Goal: Information Seeking & Learning: Learn about a topic

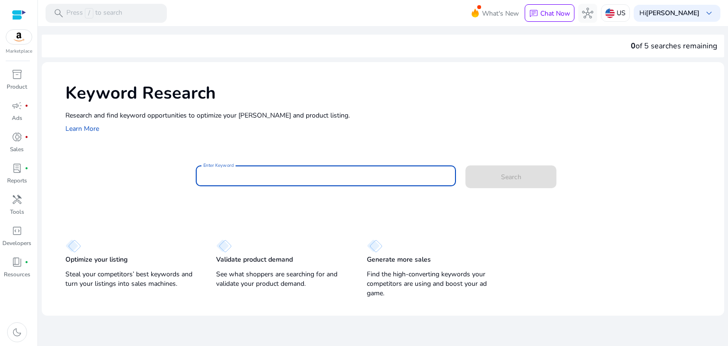
click at [239, 172] on input "Enter Keyword" at bounding box center [325, 176] width 245 height 10
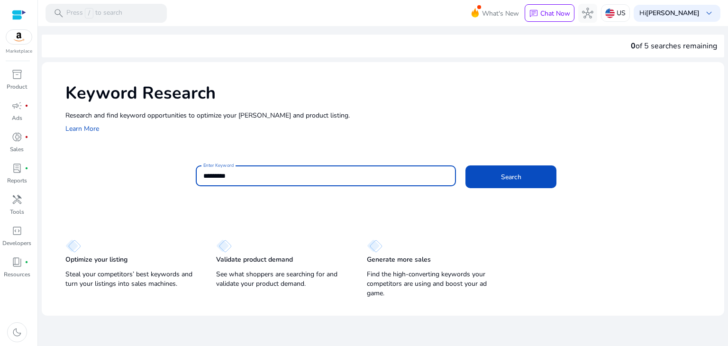
type input "*********"
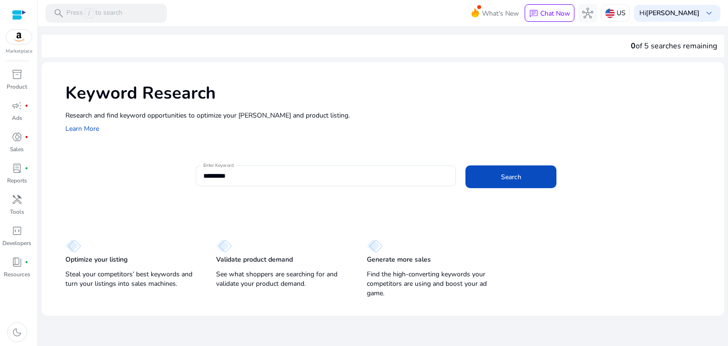
click at [491, 189] on div "Enter Keyword ********* Search" at bounding box center [456, 180] width 521 height 31
click at [510, 169] on span at bounding box center [510, 176] width 91 height 23
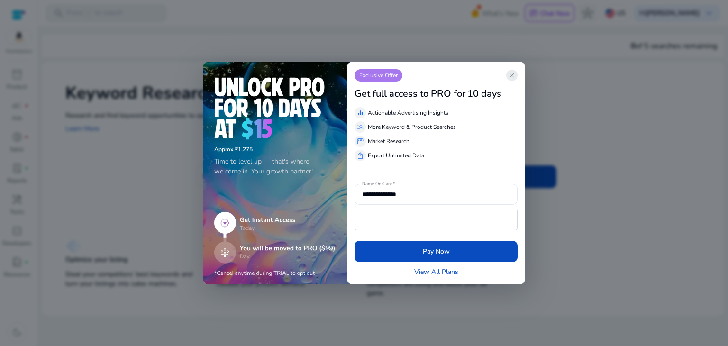
click at [514, 76] on span "close" at bounding box center [512, 76] width 8 height 8
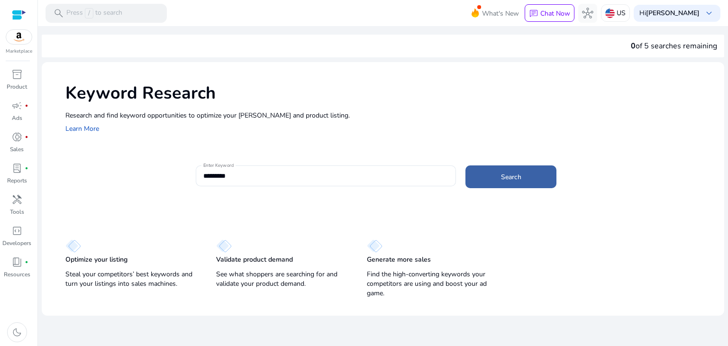
click at [512, 172] on span "Search" at bounding box center [511, 177] width 20 height 10
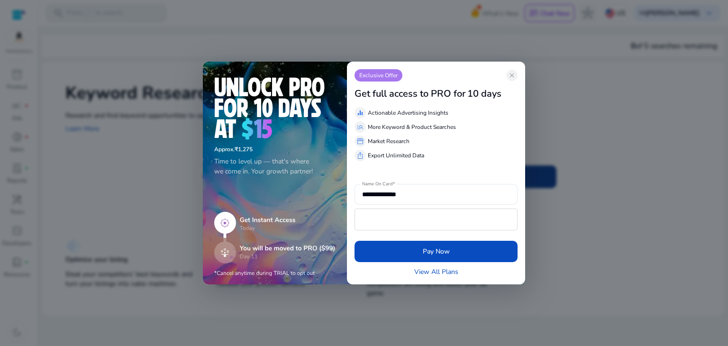
click at [512, 171] on div "**********" at bounding box center [364, 173] width 322 height 223
click at [449, 273] on link "View All Plans" at bounding box center [436, 272] width 44 height 10
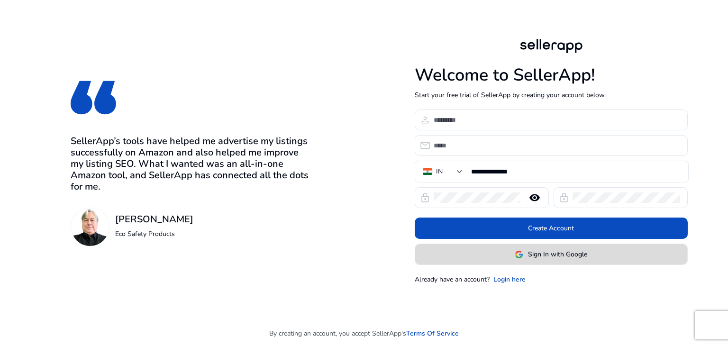
click at [446, 251] on span at bounding box center [551, 254] width 272 height 23
click at [0, 0] on div at bounding box center [0, 0] width 0 height 0
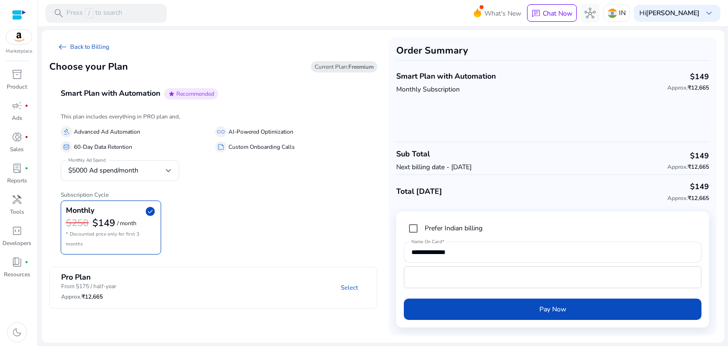
click at [351, 70] on b "Freemium" at bounding box center [360, 67] width 25 height 8
click at [357, 65] on b "Freemium" at bounding box center [360, 67] width 25 height 8
click at [68, 47] on span "arrow_left_alt" at bounding box center [62, 46] width 11 height 11
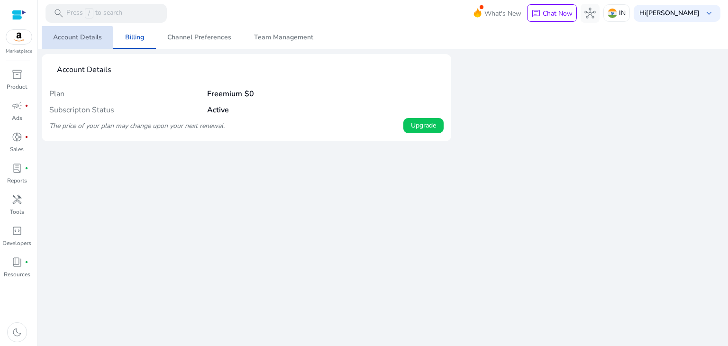
click at [75, 42] on span "Account Details" at bounding box center [77, 37] width 49 height 23
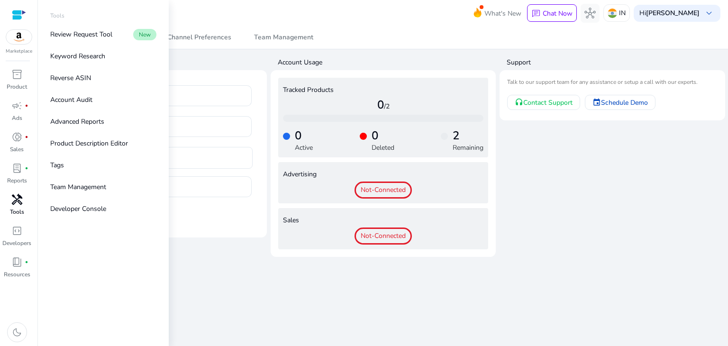
click at [13, 203] on span "handyman" at bounding box center [16, 199] width 11 height 11
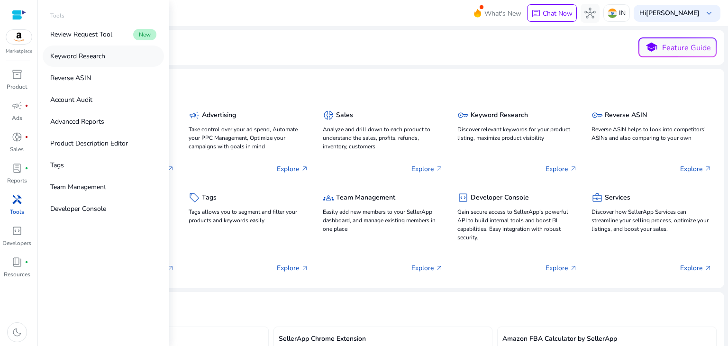
click at [91, 58] on p "Keyword Research" at bounding box center [77, 56] width 55 height 10
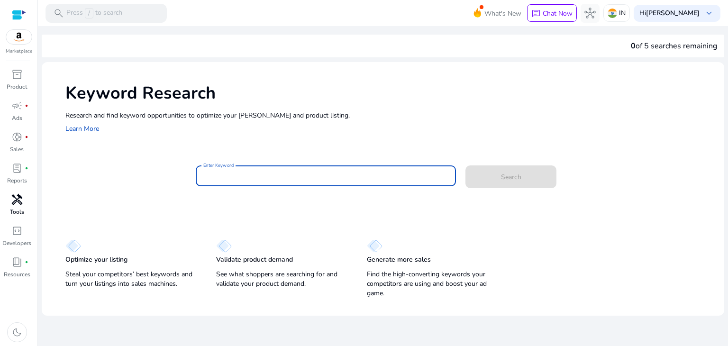
click at [250, 177] on input "Enter Keyword" at bounding box center [325, 176] width 245 height 10
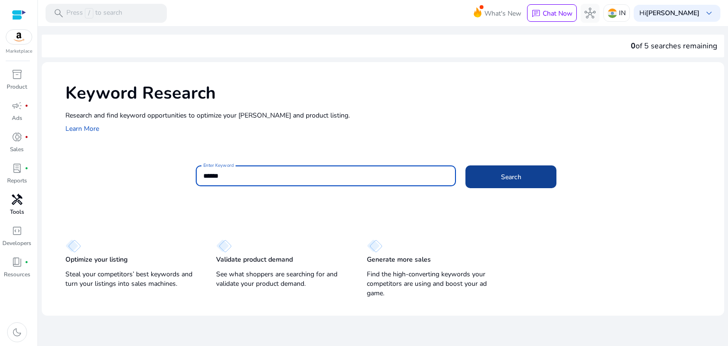
type input "******"
click at [485, 180] on span at bounding box center [510, 176] width 91 height 23
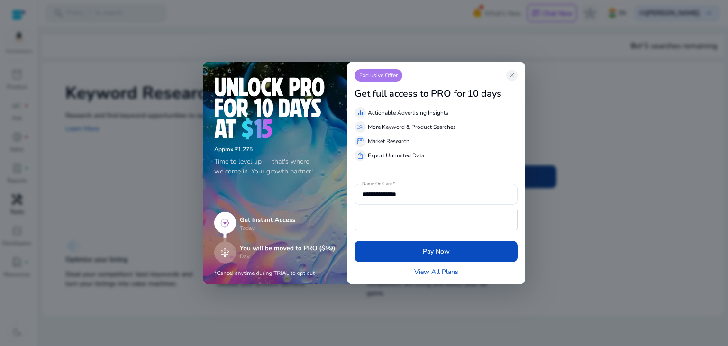
click at [485, 180] on div at bounding box center [435, 172] width 163 height 23
click at [514, 77] on span "close" at bounding box center [512, 76] width 8 height 8
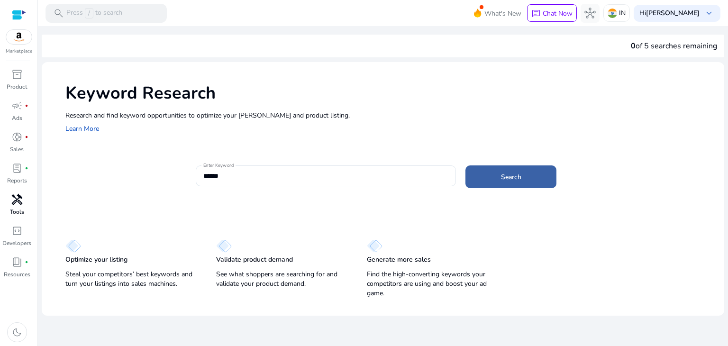
click at [504, 169] on span at bounding box center [510, 176] width 91 height 23
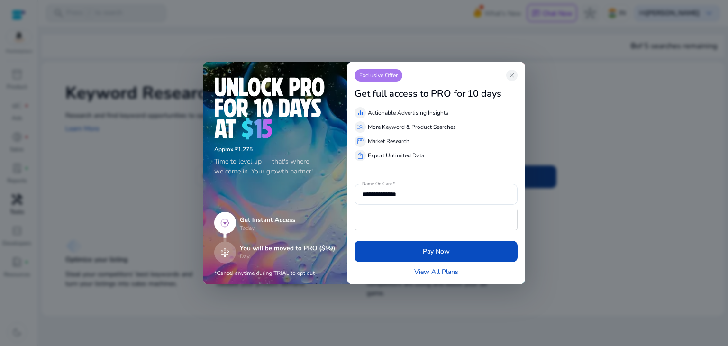
click at [504, 169] on div "**********" at bounding box center [364, 173] width 322 height 223
click at [466, 270] on div "View All Plans" at bounding box center [435, 272] width 163 height 10
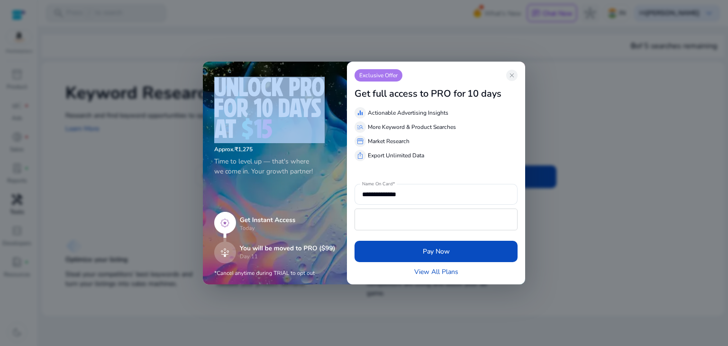
click at [466, 270] on div "View All Plans" at bounding box center [435, 272] width 163 height 10
click at [450, 271] on link "View All Plans" at bounding box center [436, 272] width 44 height 10
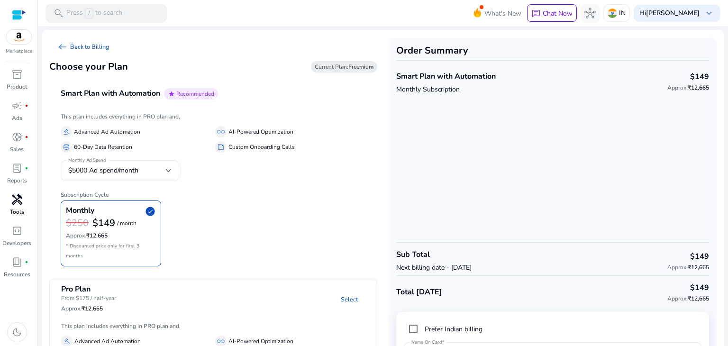
click at [450, 271] on span "submit" at bounding box center [435, 269] width 163 height 23
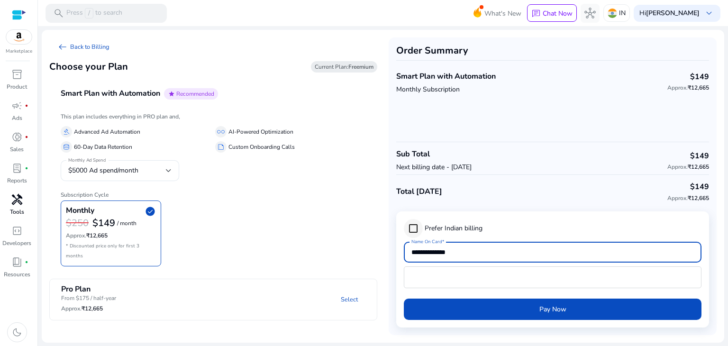
click at [411, 257] on div "**********" at bounding box center [552, 252] width 282 height 21
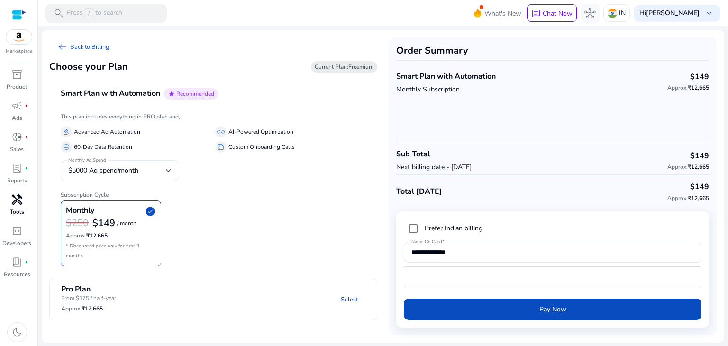
click at [356, 251] on div "Monthly check_circle $250 $149 / month Approx. ₹12,665 * Discounted price only …" at bounding box center [213, 233] width 305 height 66
click at [153, 210] on span "check_circle" at bounding box center [149, 211] width 11 height 11
click at [151, 214] on span "check_circle" at bounding box center [149, 211] width 11 height 11
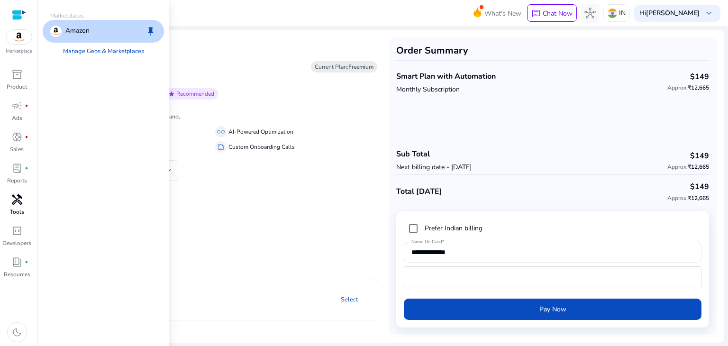
click at [23, 39] on img at bounding box center [19, 37] width 26 height 14
click at [89, 53] on link "Manage Geos & Marketplaces" at bounding box center [103, 51] width 96 height 17
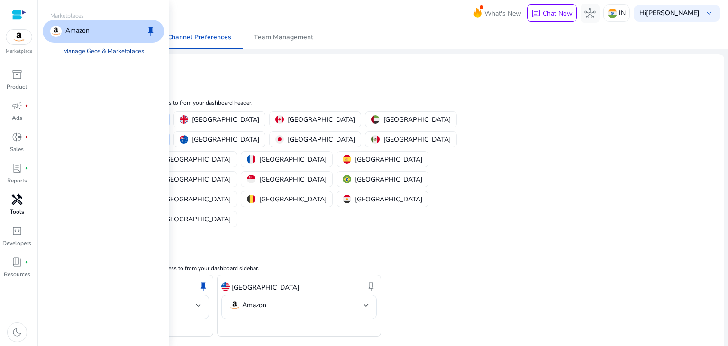
click at [89, 53] on link "Manage Geos & Marketplaces" at bounding box center [103, 51] width 96 height 17
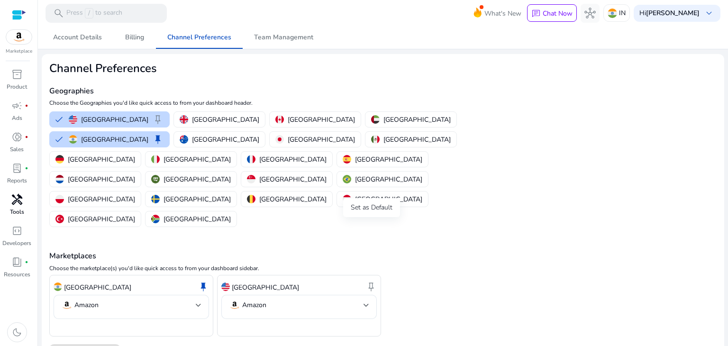
click at [369, 281] on span "keep" at bounding box center [370, 286] width 11 height 11
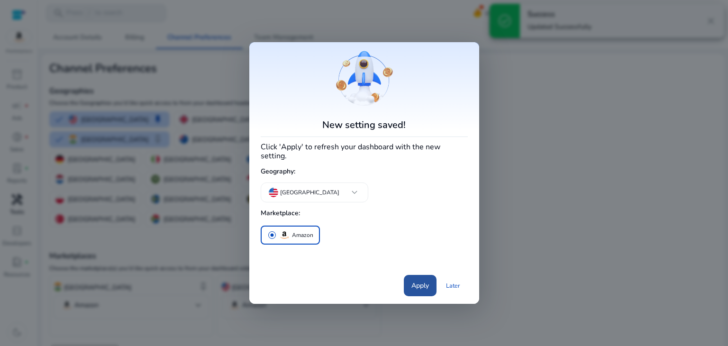
click at [424, 282] on span "Apply" at bounding box center [420, 285] width 18 height 10
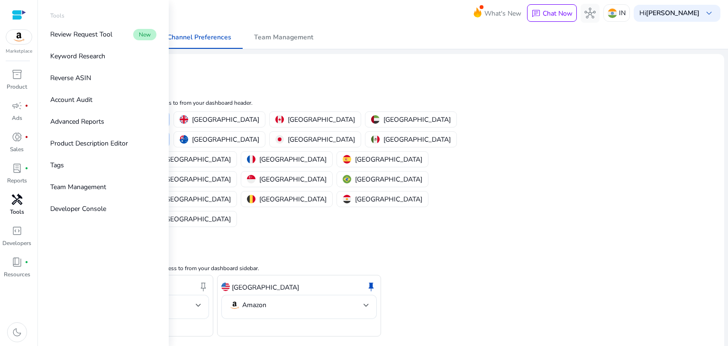
click at [21, 204] on span "handyman" at bounding box center [16, 199] width 11 height 11
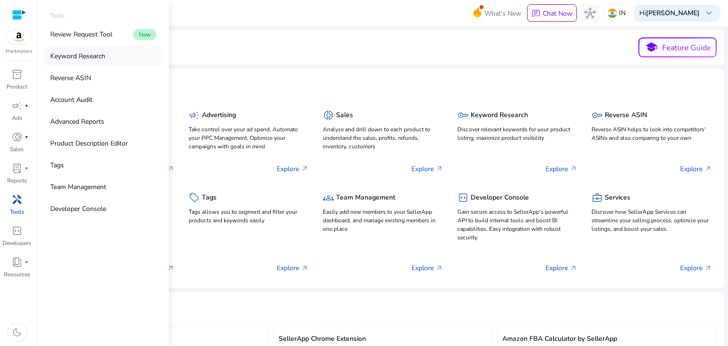
click at [130, 54] on link "Keyword Research" at bounding box center [103, 55] width 121 height 21
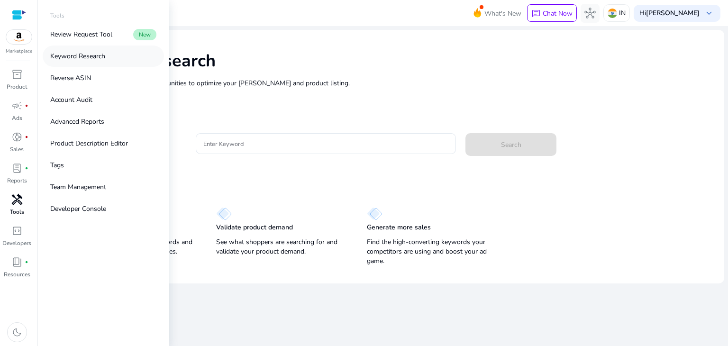
click at [130, 54] on link "Keyword Research" at bounding box center [103, 55] width 121 height 21
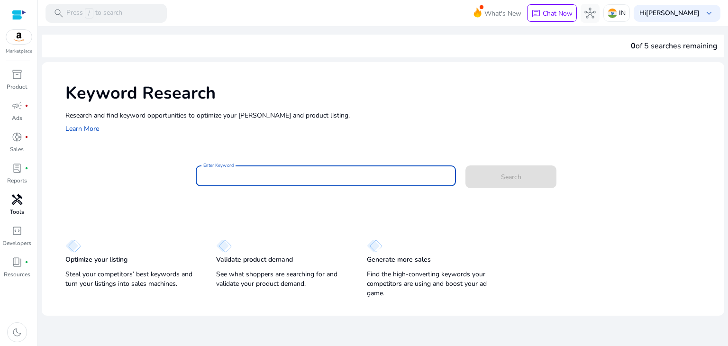
click at [248, 172] on input "Enter Keyword" at bounding box center [325, 176] width 245 height 10
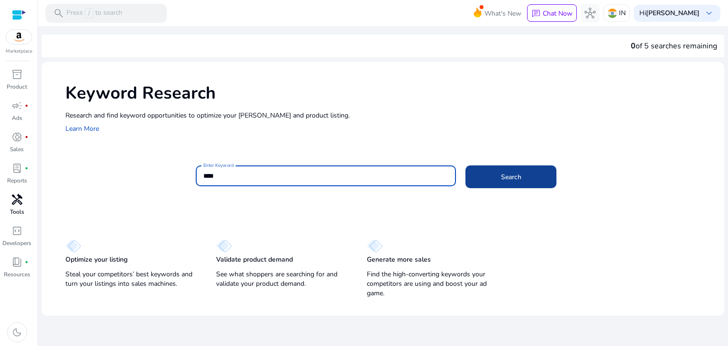
type input "****"
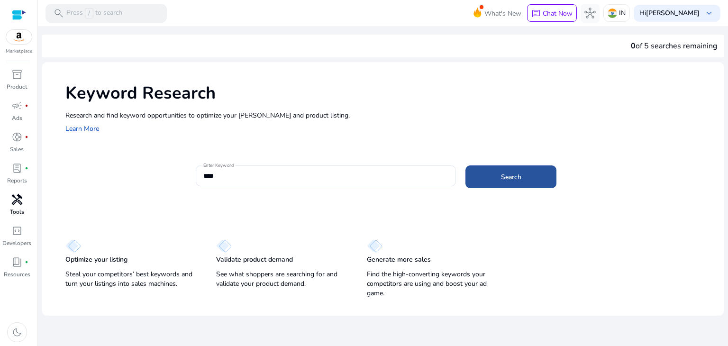
click at [496, 181] on span at bounding box center [510, 176] width 91 height 23
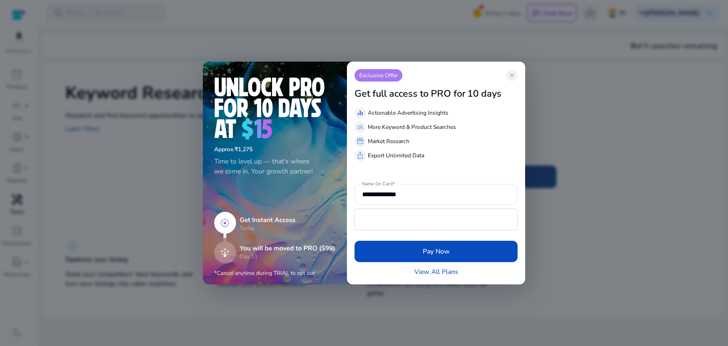
click at [496, 181] on div "**********" at bounding box center [364, 173] width 322 height 223
click at [514, 74] on span "close" at bounding box center [512, 76] width 8 height 8
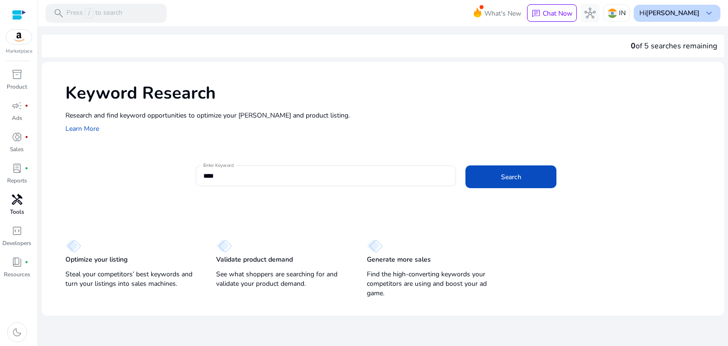
click at [709, 18] on span "keyboard_arrow_down" at bounding box center [708, 13] width 11 height 11
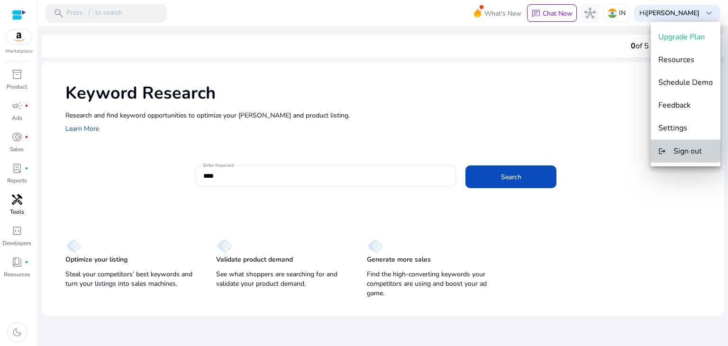
click at [679, 151] on span "Sign out" at bounding box center [687, 151] width 28 height 10
